Goal: Find contact information: Find contact information

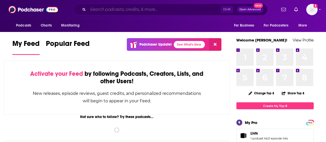
click at [112, 10] on input "Search podcasts, credits, & more..." at bounding box center [154, 9] width 133 height 8
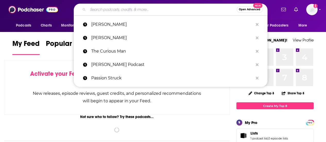
click at [112, 10] on input "Search podcasts, credits, & more..." at bounding box center [162, 9] width 149 height 8
paste input "[PERSON_NAME]"
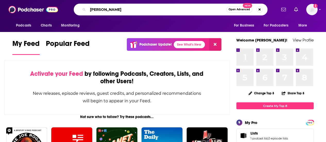
type input "[PERSON_NAME]"
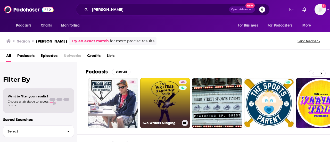
click at [161, 96] on link "48 Two Writers Slinging [PERSON_NAME]" at bounding box center [165, 103] width 50 height 50
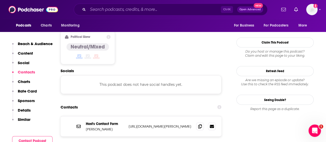
scroll to position [402, 0]
click at [210, 124] on icon at bounding box center [212, 126] width 4 height 4
click at [119, 12] on input "Search podcasts, credits, & more..." at bounding box center [154, 9] width 133 height 8
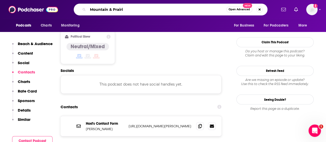
type input "Mountain & Prairie"
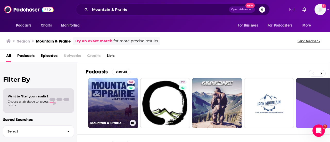
click at [110, 92] on link "54 Mountain & Prairie with [PERSON_NAME]" at bounding box center [113, 103] width 50 height 50
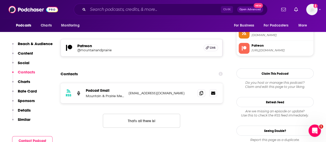
scroll to position [430, 0]
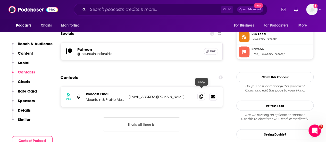
click at [203, 94] on icon at bounding box center [202, 96] width 4 height 4
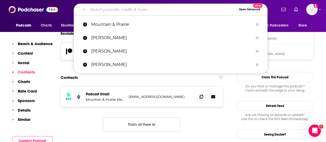
click at [138, 10] on input "Search podcasts, credits, & more..." at bounding box center [162, 9] width 149 height 8
paste input "Creative Nonfiction Podcast"
type input "Creative Nonfiction Podcast"
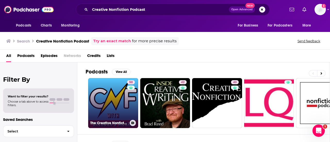
click at [113, 106] on link "50 The Creative Nonfiction Podcast with [PERSON_NAME]" at bounding box center [113, 103] width 50 height 50
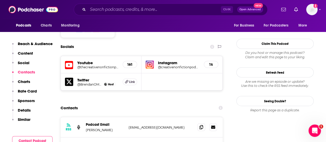
scroll to position [438, 0]
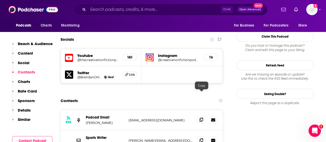
click at [202, 118] on icon at bounding box center [202, 120] width 4 height 4
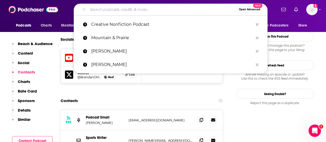
click at [106, 11] on input "Search podcasts, credits, & more..." at bounding box center [162, 9] width 149 height 8
paste input "[PERSON_NAME]"
type input "[PERSON_NAME]"
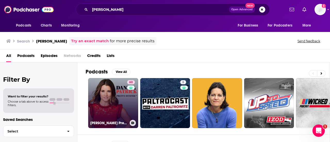
click at [105, 98] on link "60 [PERSON_NAME] Pretty Intense Podcast" at bounding box center [113, 103] width 50 height 50
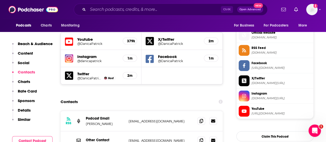
scroll to position [464, 0]
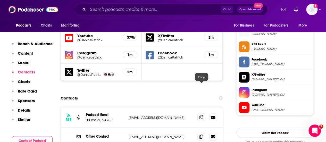
click at [202, 115] on icon at bounding box center [202, 117] width 4 height 4
